Goal: Check status: Check status

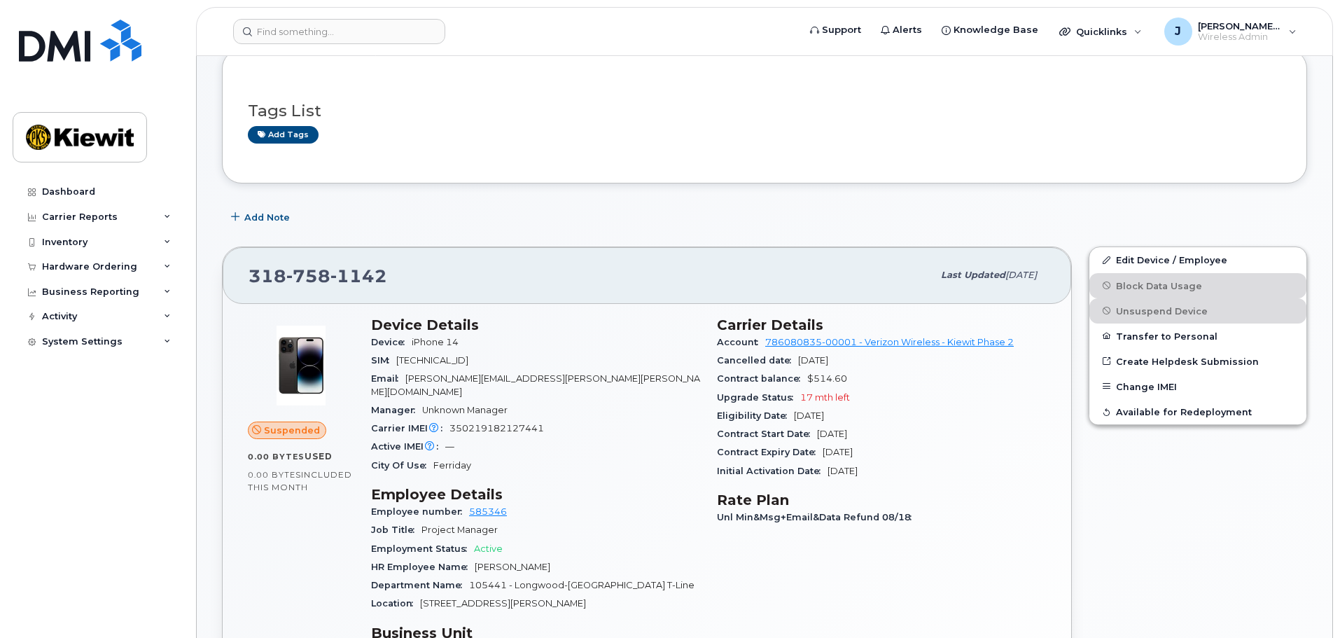
scroll to position [70, 0]
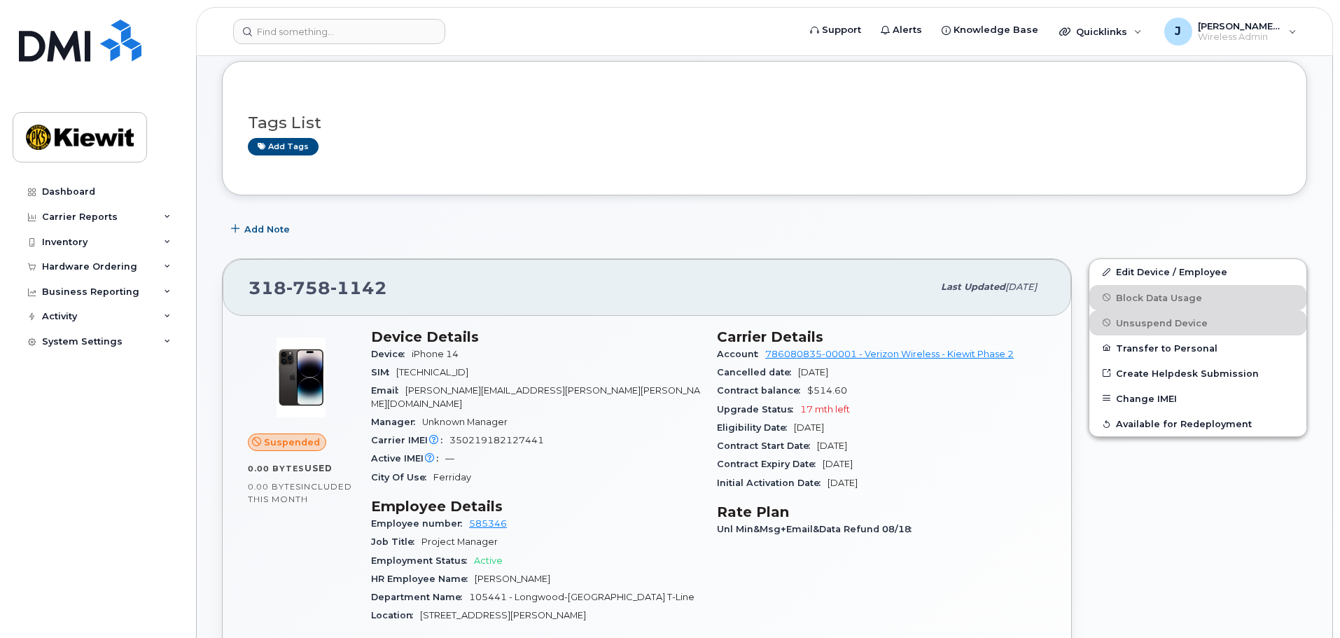
click at [592, 241] on div "Add Note" at bounding box center [764, 228] width 1085 height 25
drag, startPoint x: 426, startPoint y: 277, endPoint x: 214, endPoint y: 273, distance: 211.4
click at [215, 272] on div "[PHONE_NUMBER] Last updated [DATE] Suspended 0.00 Bytes  used 0.00 Bytes  inclu…" at bounding box center [647, 589] width 867 height 679
click at [460, 328] on h3 "Device Details" at bounding box center [535, 336] width 329 height 17
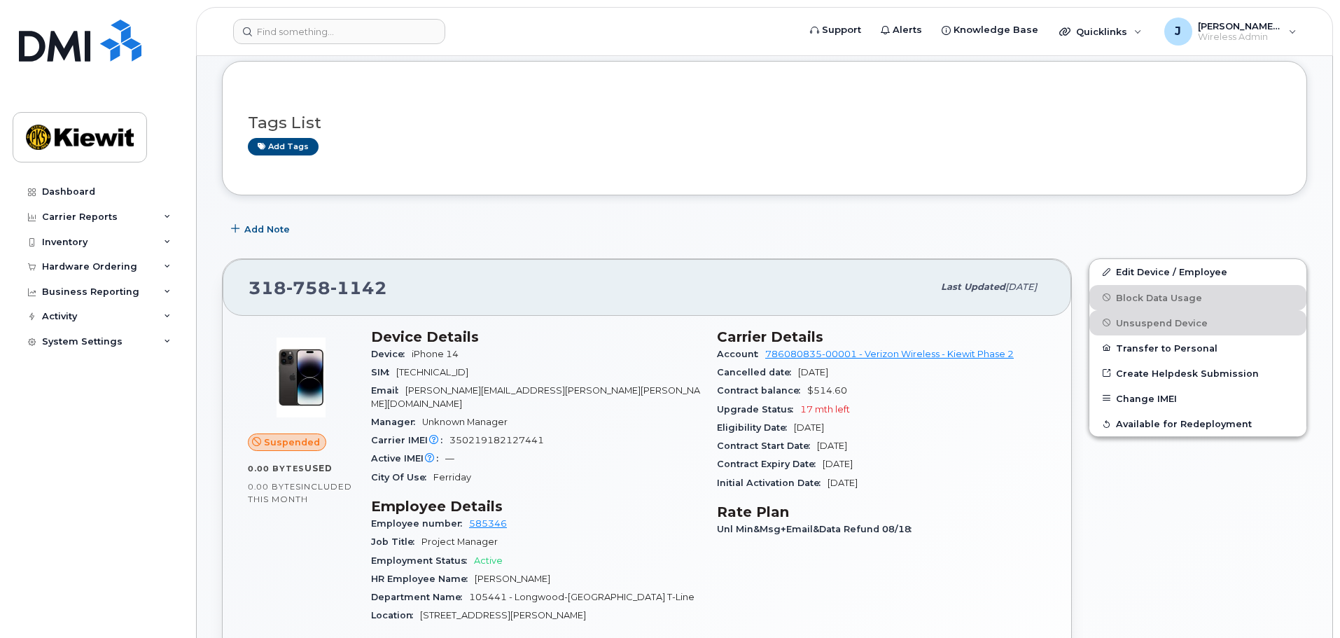
click at [587, 259] on div "[PHONE_NUMBER] Last updated [DATE]" at bounding box center [647, 287] width 848 height 56
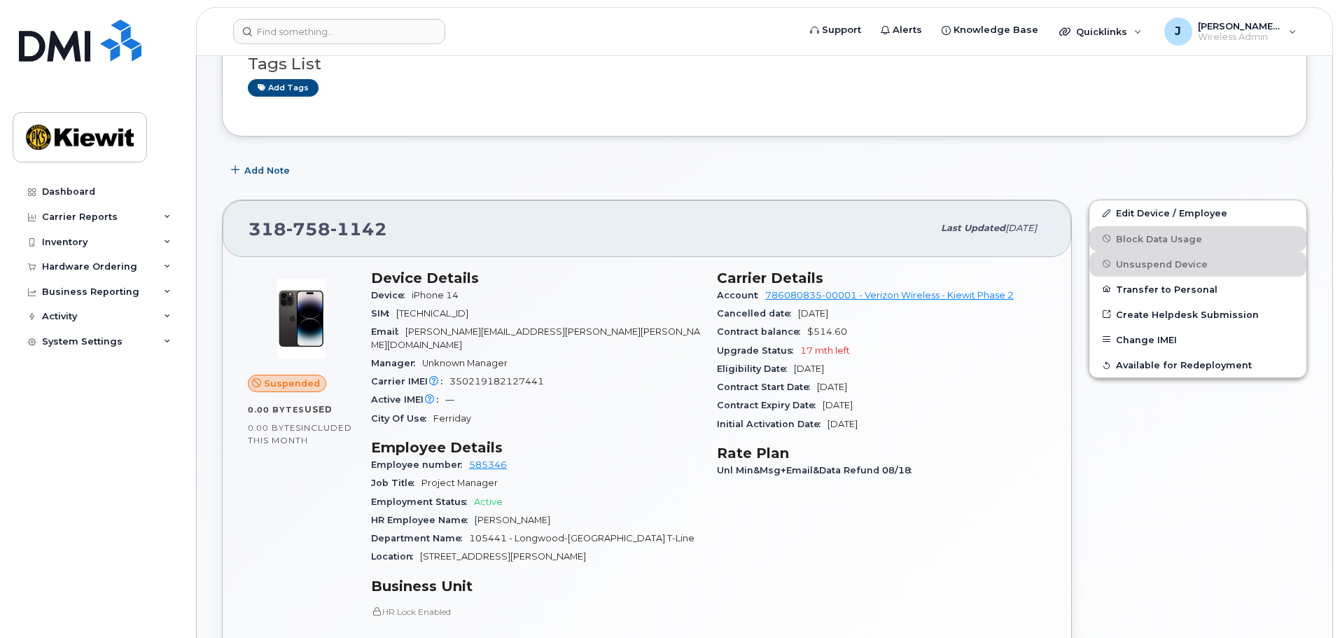
scroll to position [210, 0]
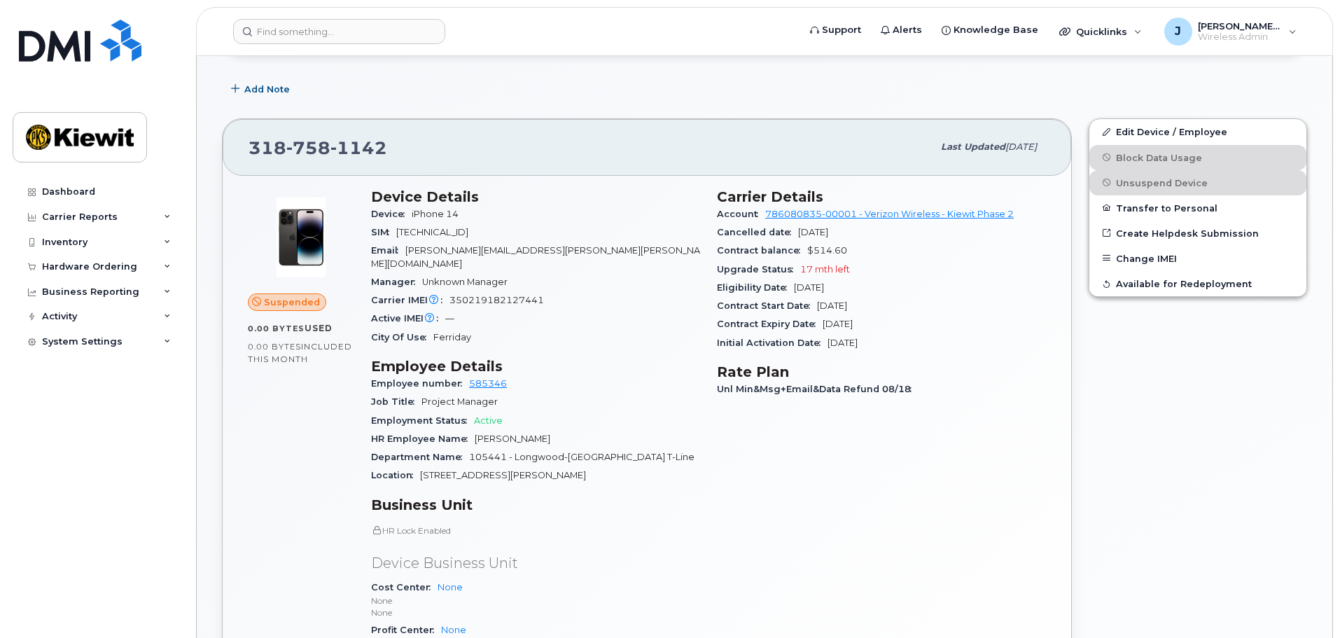
click at [580, 149] on div "[PHONE_NUMBER]" at bounding box center [591, 146] width 684 height 29
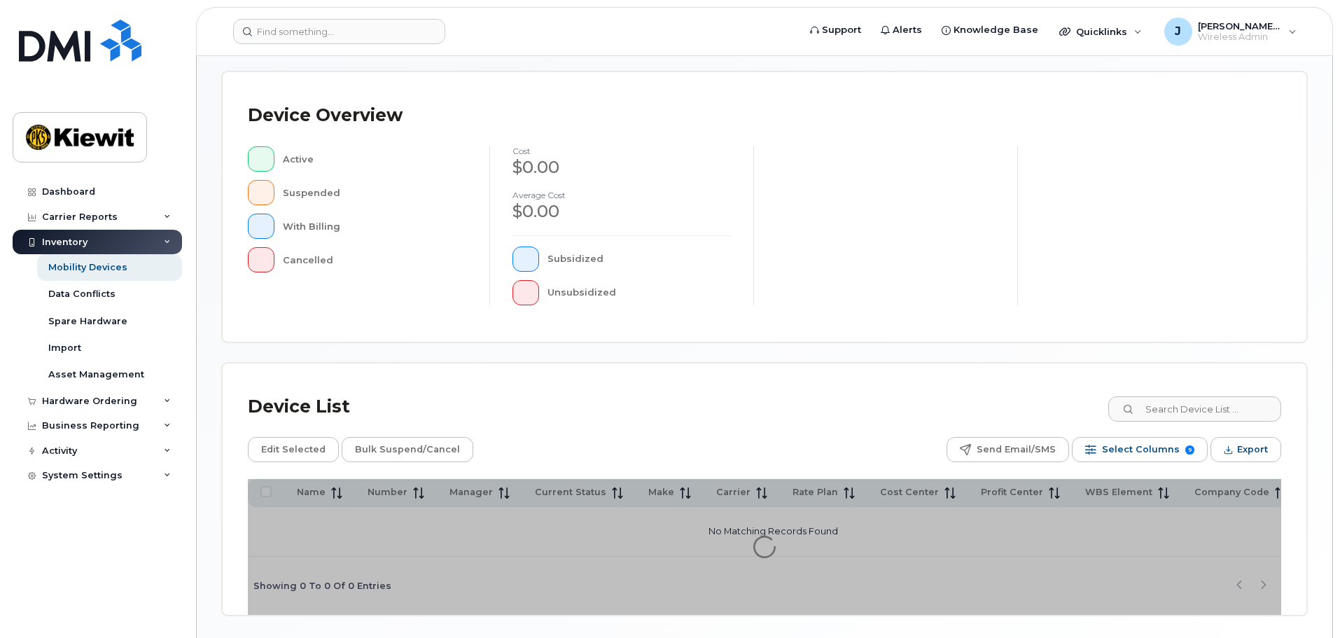
scroll to position [325, 0]
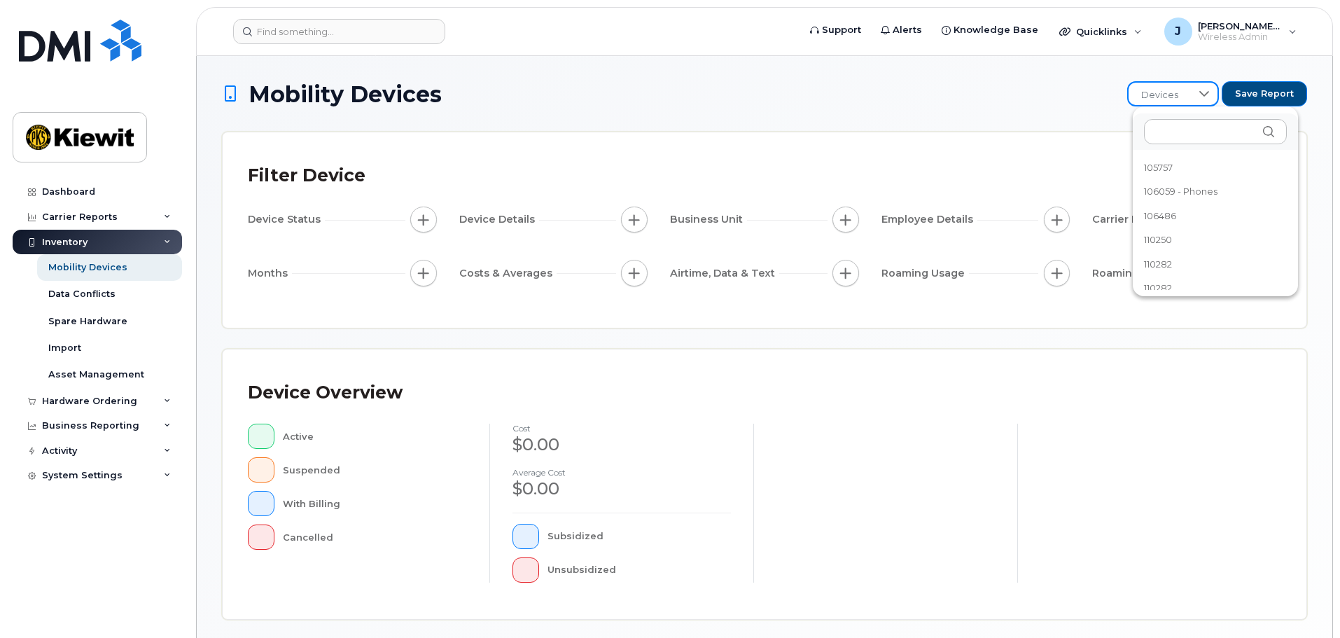
click at [1056, 104] on h1 "Mobility Devices" at bounding box center [671, 94] width 898 height 25
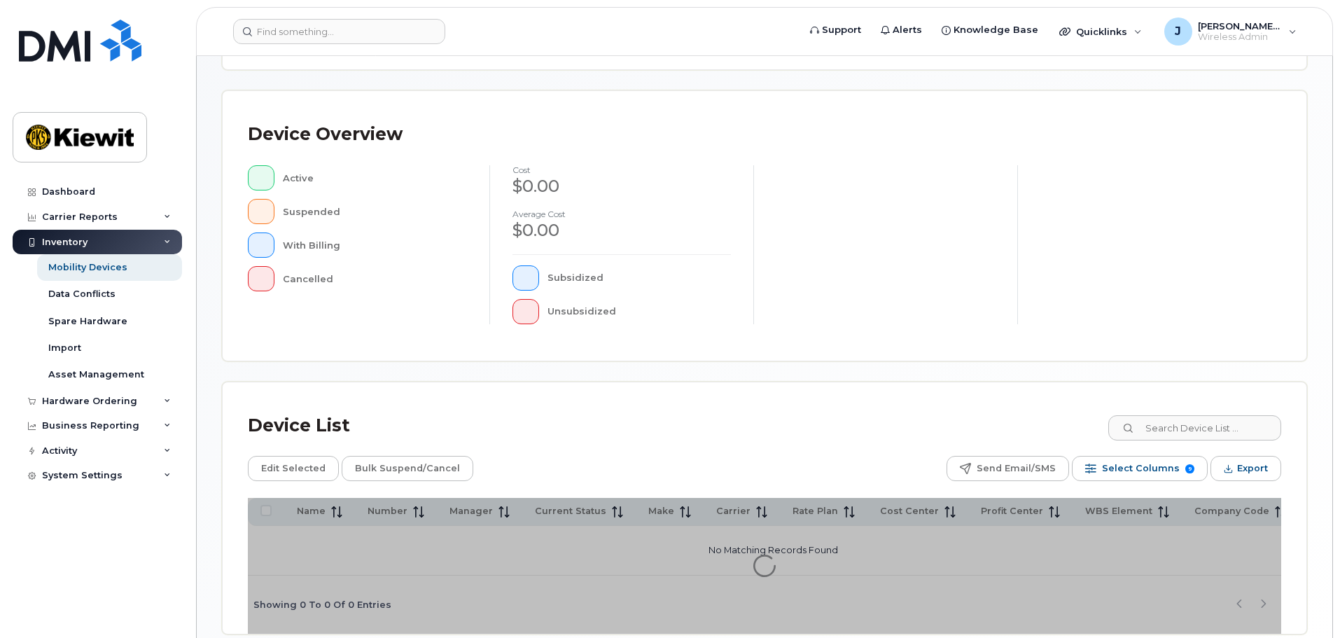
scroll to position [255, 0]
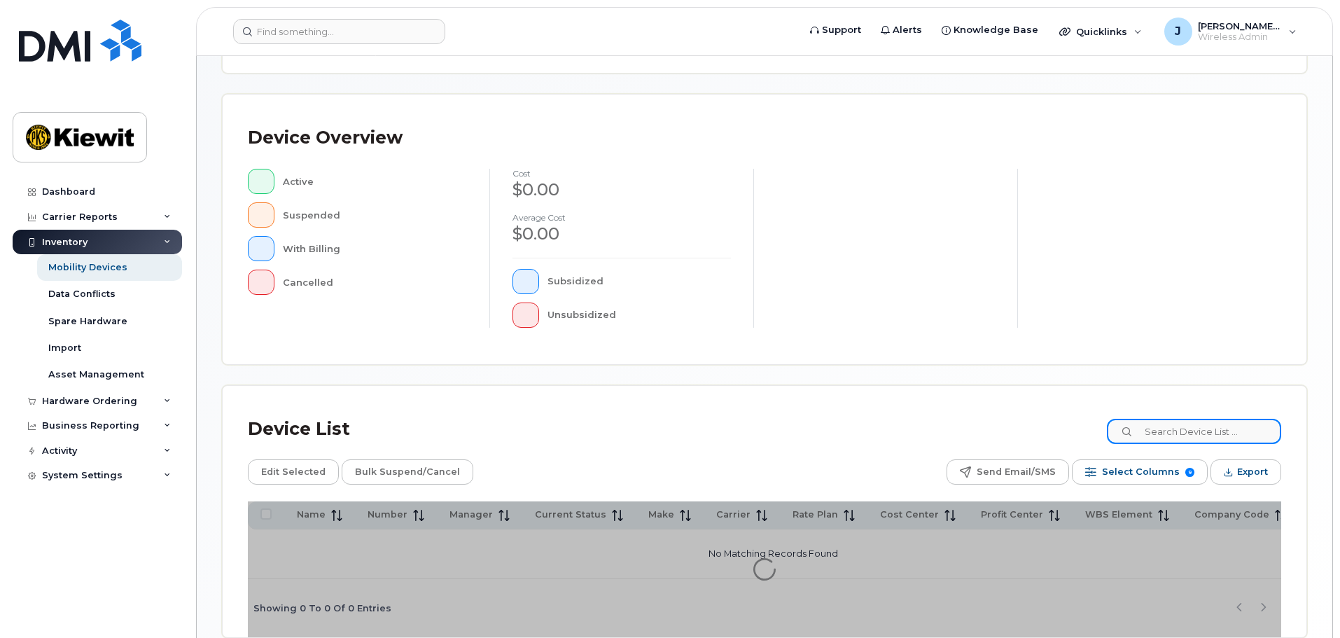
click at [1197, 433] on input at bounding box center [1194, 431] width 174 height 25
type input "105441"
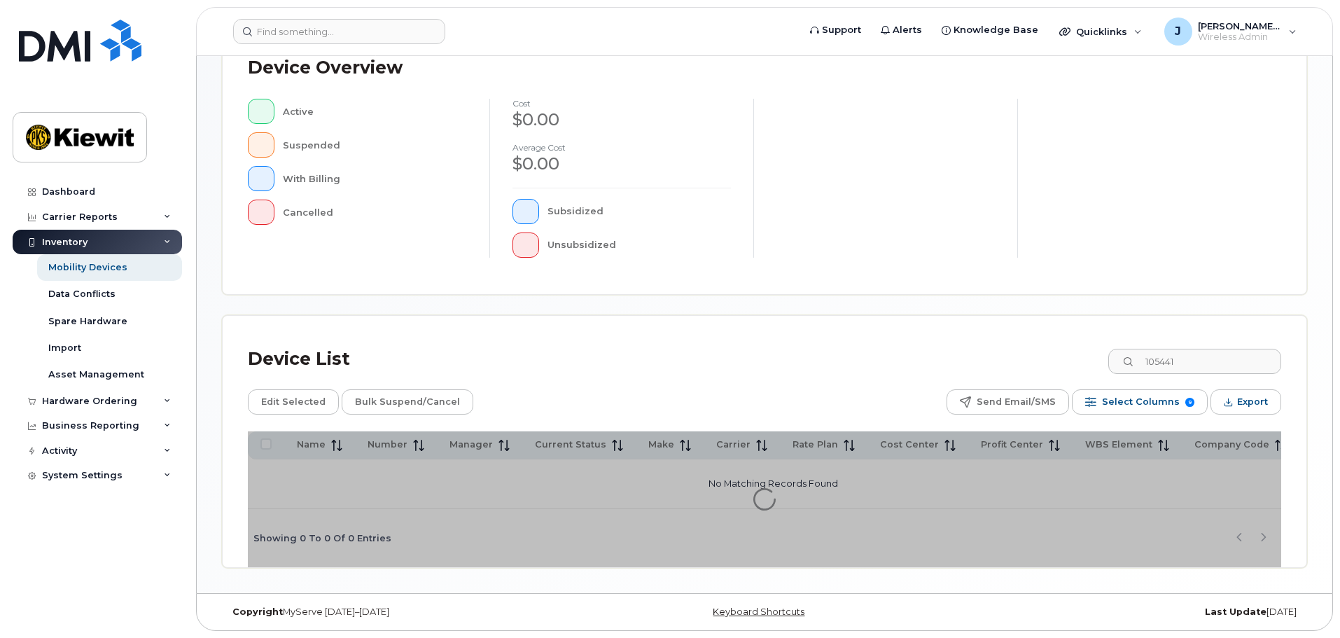
click at [534, 345] on div "Device List 105441" at bounding box center [764, 359] width 1033 height 36
